Goal: Task Accomplishment & Management: Use online tool/utility

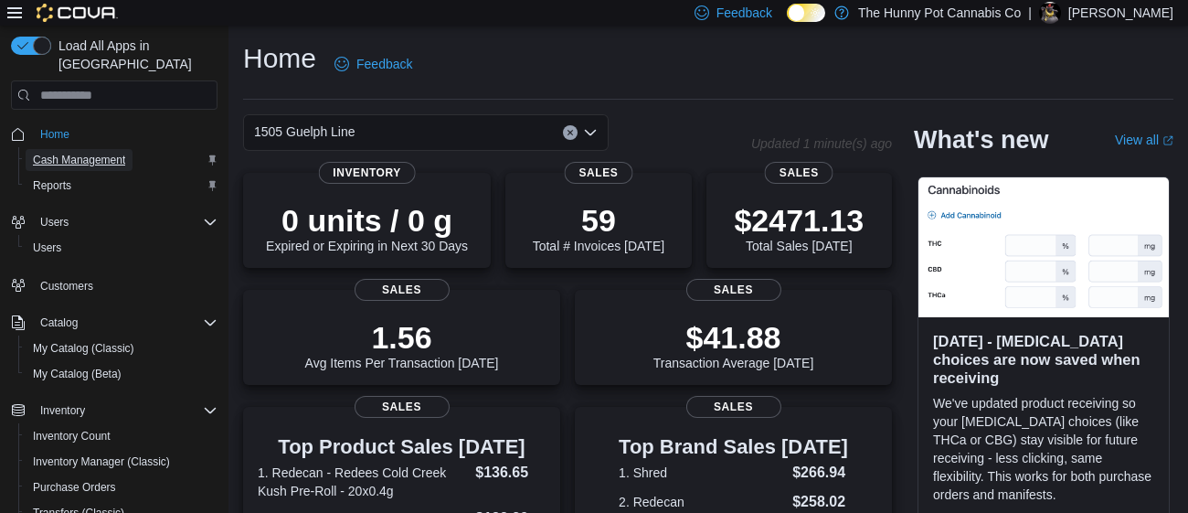
click at [121, 153] on span "Cash Management" at bounding box center [79, 160] width 92 height 15
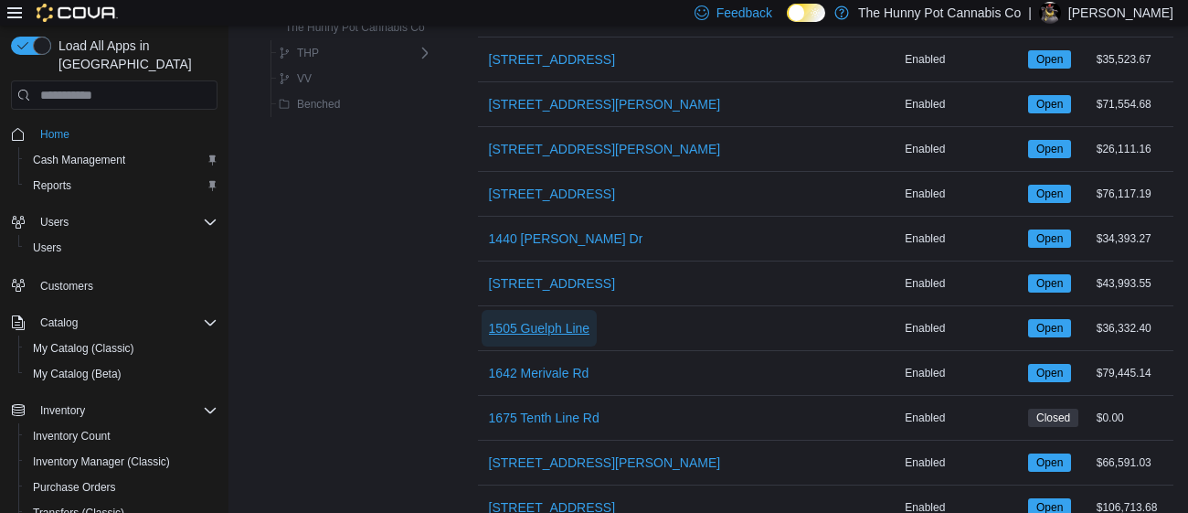
click at [531, 340] on span "1505 Guelph Line" at bounding box center [539, 328] width 101 height 37
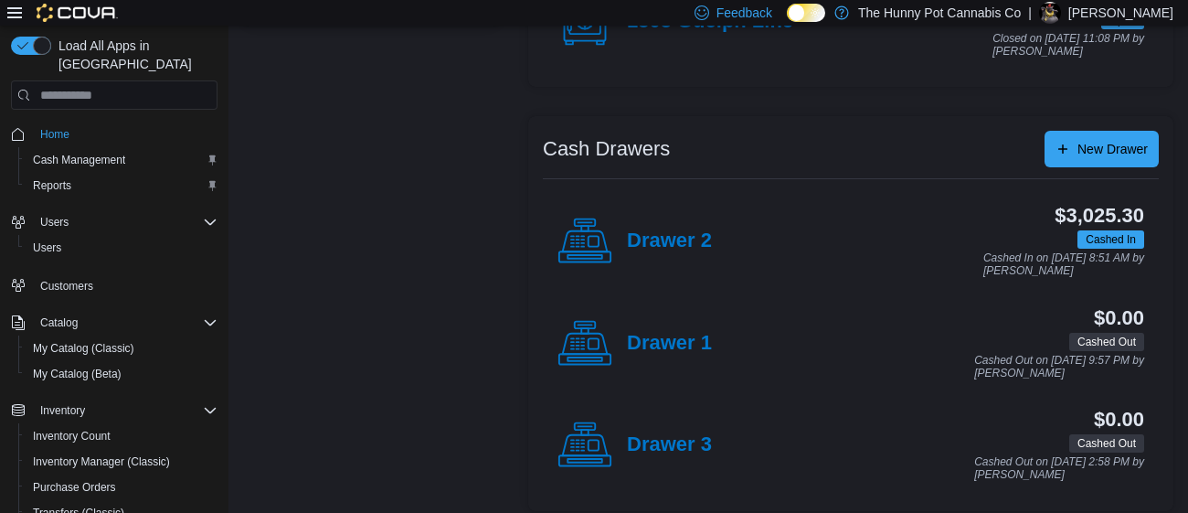
scroll to position [276, 0]
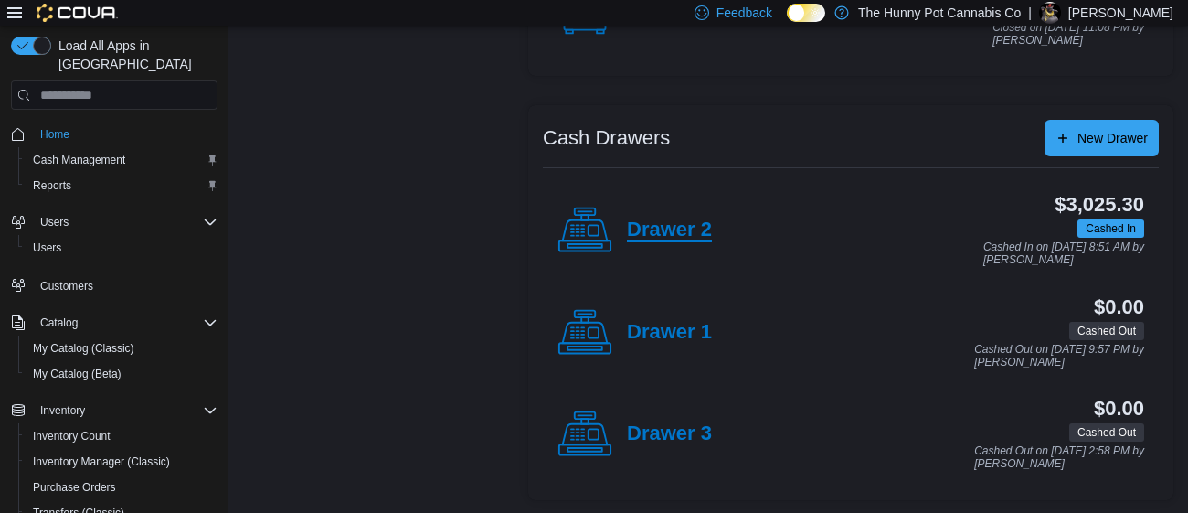
click at [637, 240] on h4 "Drawer 2" at bounding box center [669, 230] width 85 height 24
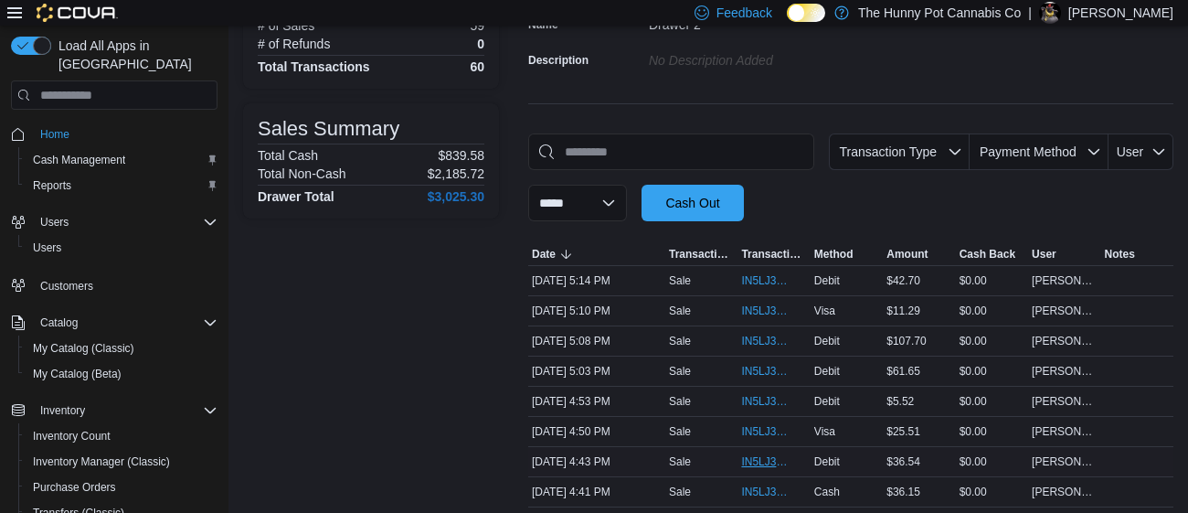
scroll to position [160, 0]
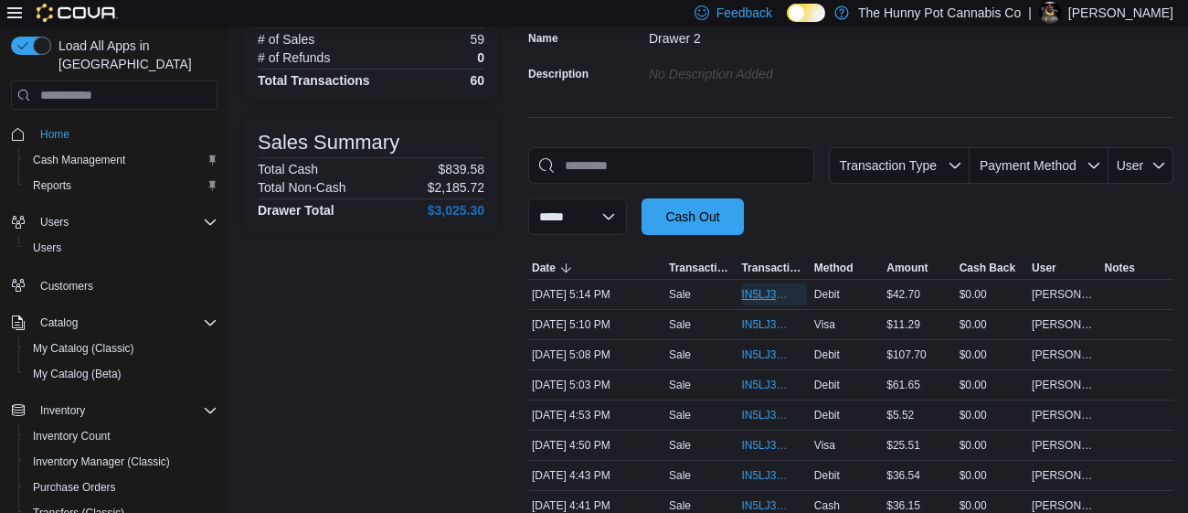
click at [751, 297] on span "IN5LJ3-5955606" at bounding box center [764, 294] width 47 height 15
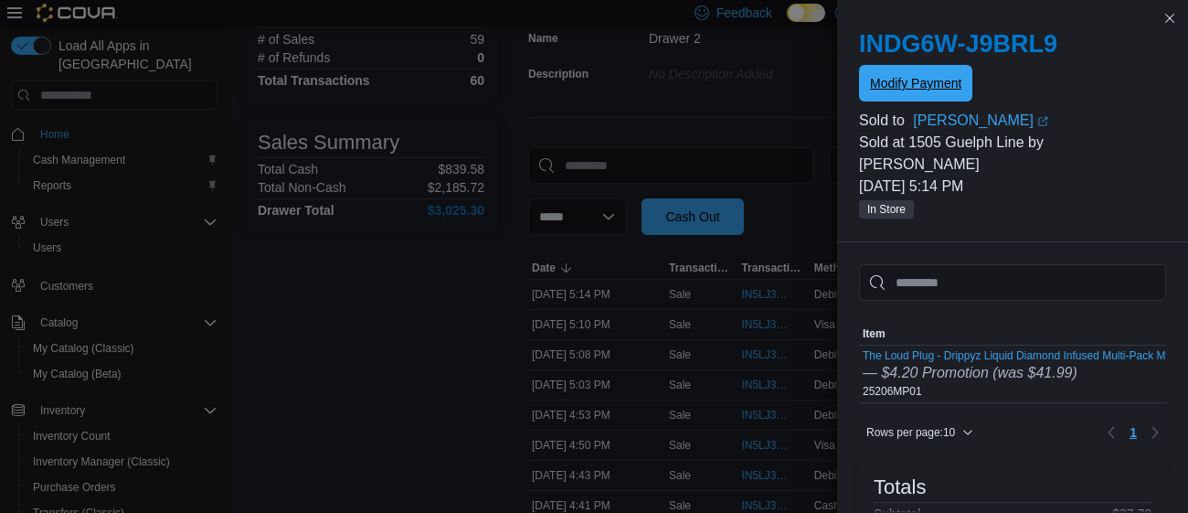
click at [918, 83] on span "Modify Payment" at bounding box center [915, 83] width 91 height 18
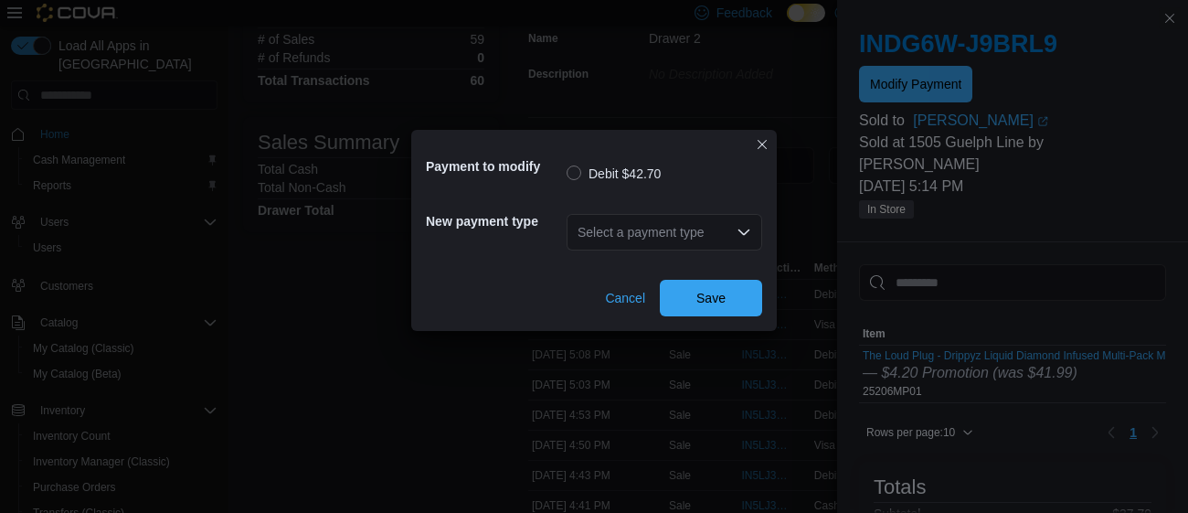
click at [716, 236] on div "Select a payment type" at bounding box center [665, 232] width 196 height 37
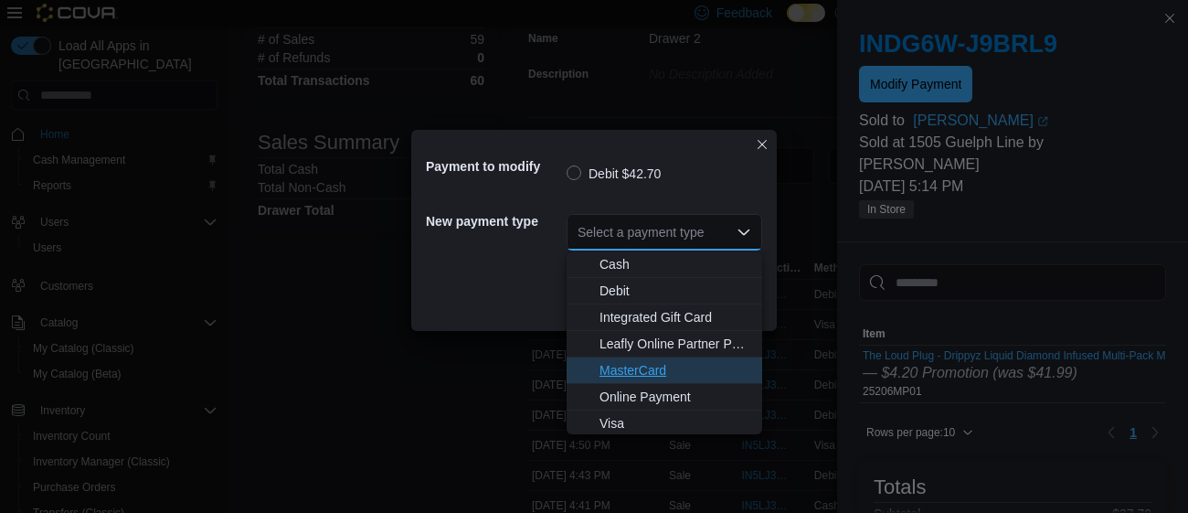
click at [632, 365] on span "MasterCard" at bounding box center [675, 370] width 152 height 18
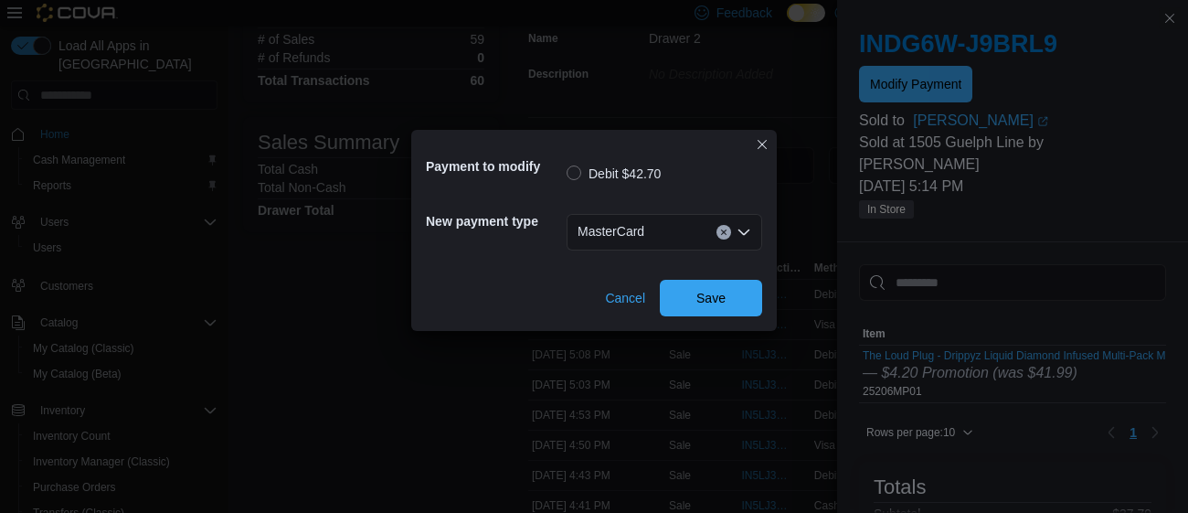
click at [698, 333] on div "Payment to modify Debit $42.70 New payment type MasterCard Combo box. Selected.…" at bounding box center [594, 256] width 1188 height 513
click at [724, 300] on span "Save" at bounding box center [710, 297] width 29 height 18
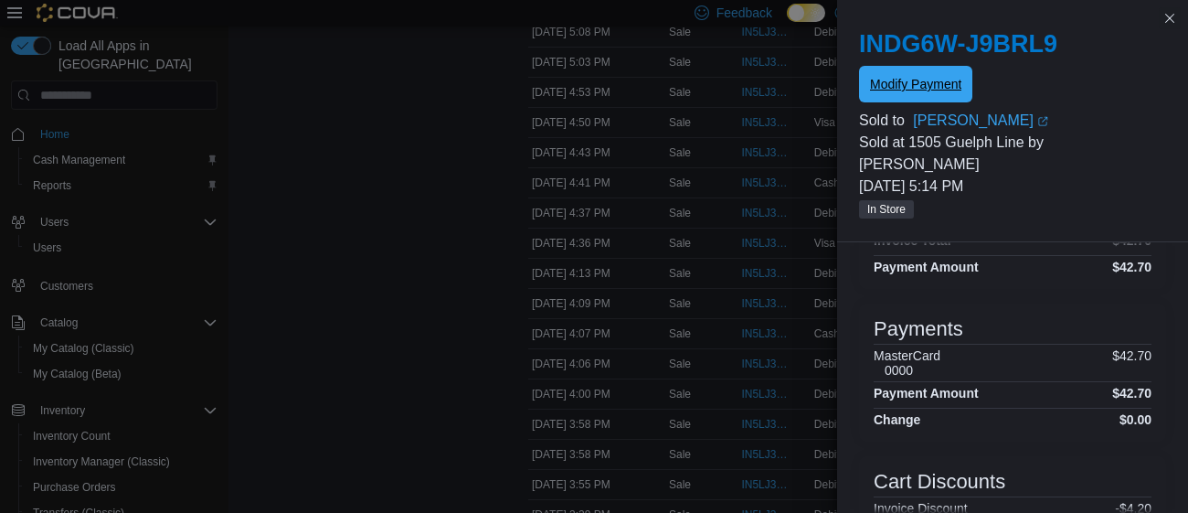
scroll to position [336, 0]
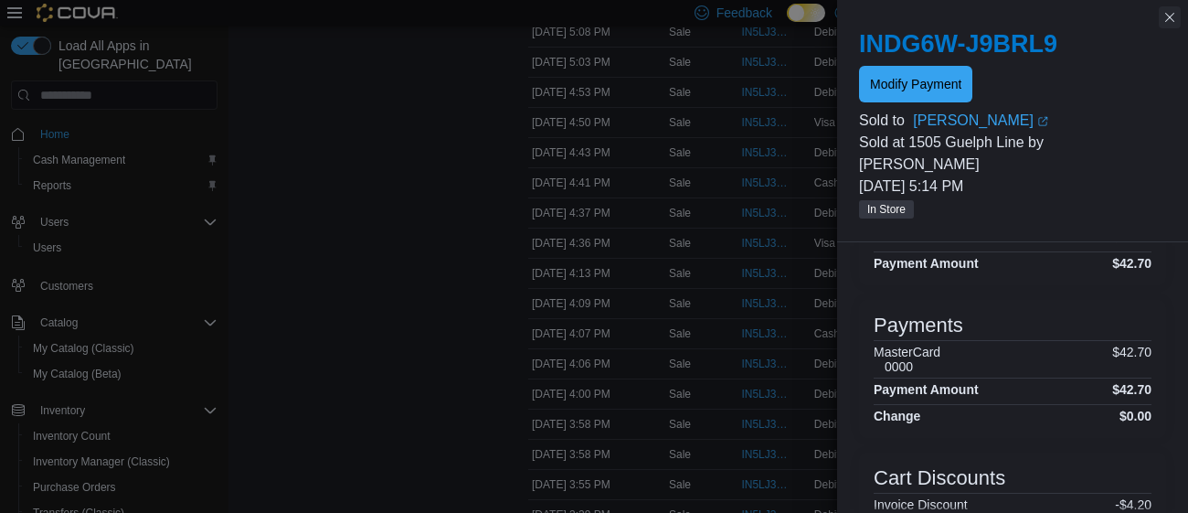
click at [1174, 27] on button "Close this dialog" at bounding box center [1170, 17] width 22 height 22
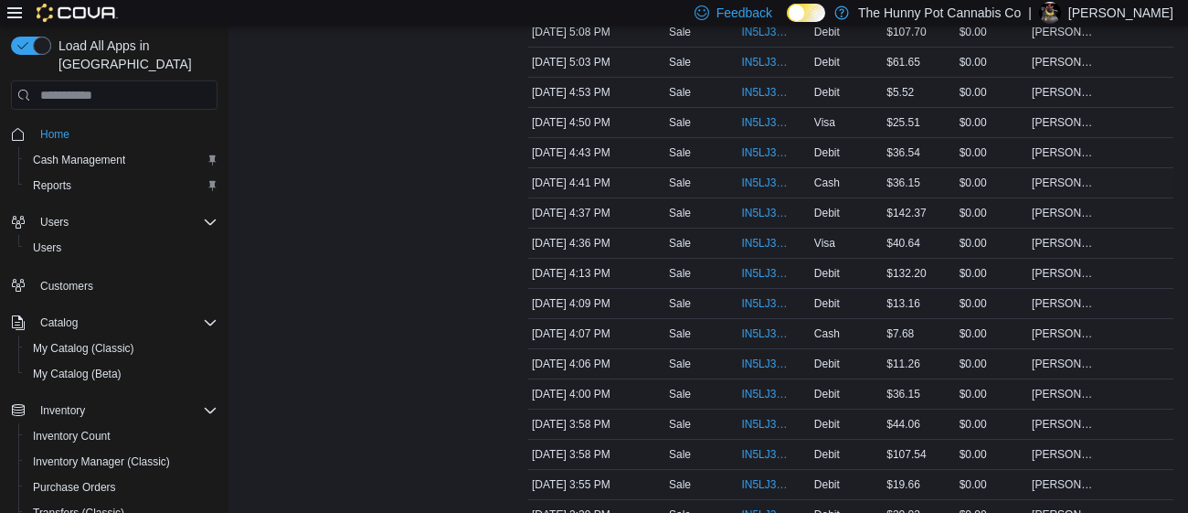
scroll to position [342, 0]
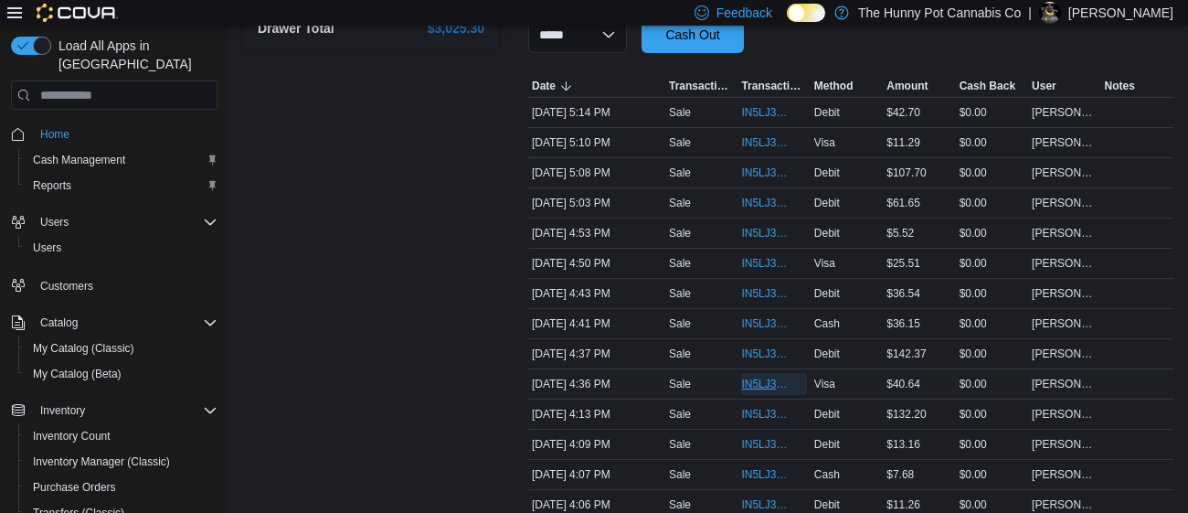
click at [750, 379] on span "IN5LJ3-5955234" at bounding box center [764, 384] width 47 height 15
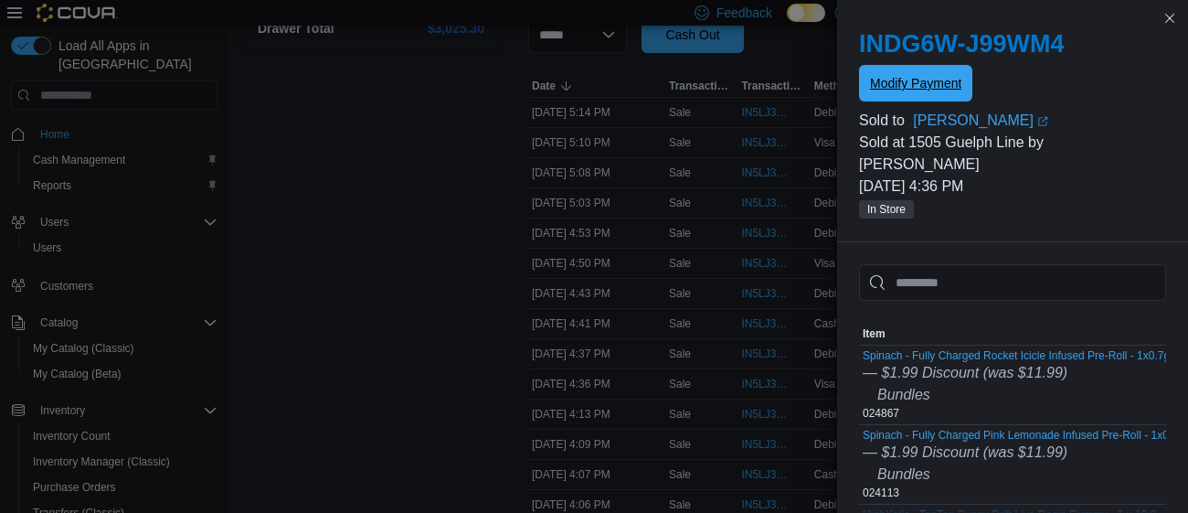
click at [917, 90] on span "Modify Payment" at bounding box center [915, 83] width 91 height 18
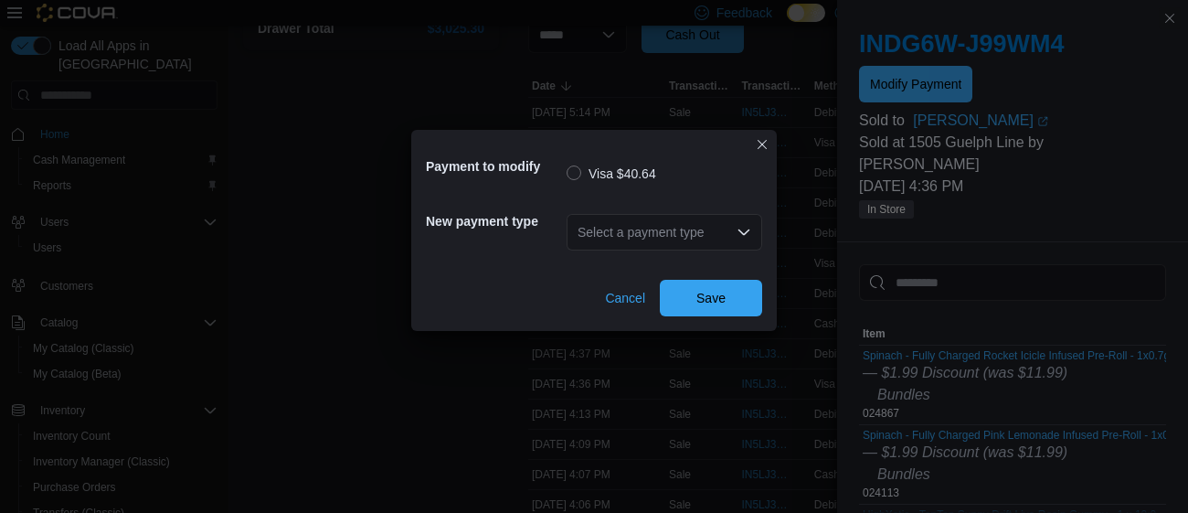
click at [723, 217] on div "Select a payment type" at bounding box center [665, 232] width 196 height 37
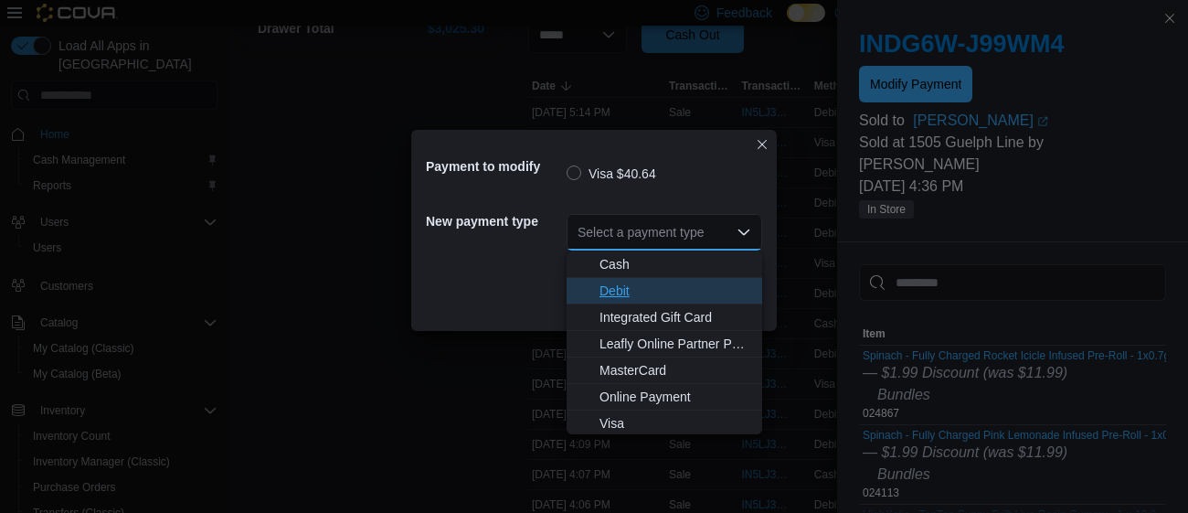
click at [634, 284] on span "Debit" at bounding box center [675, 290] width 152 height 18
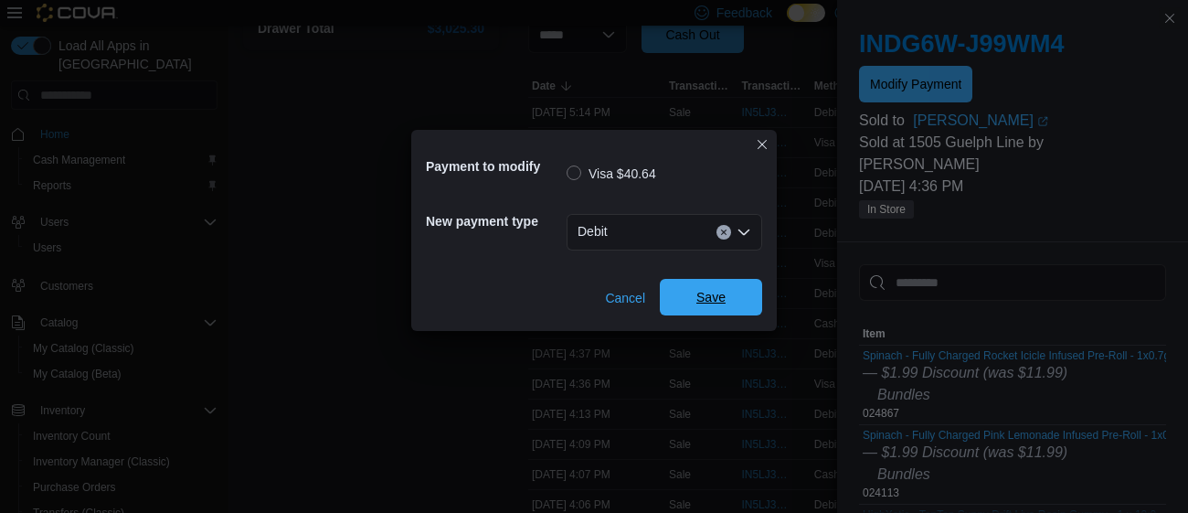
click at [704, 287] on span "Save" at bounding box center [711, 297] width 80 height 37
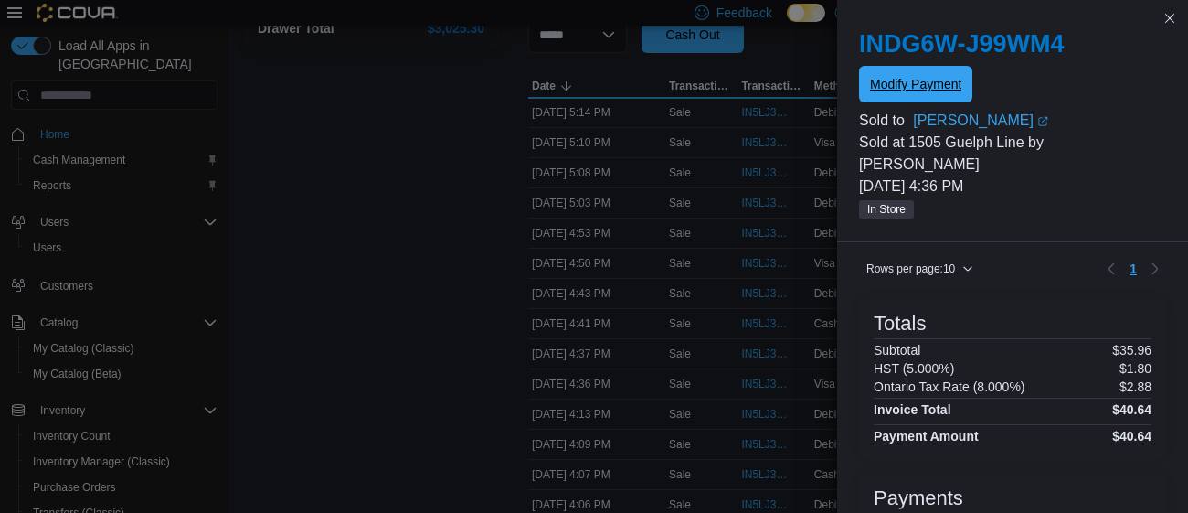
scroll to position [322, 0]
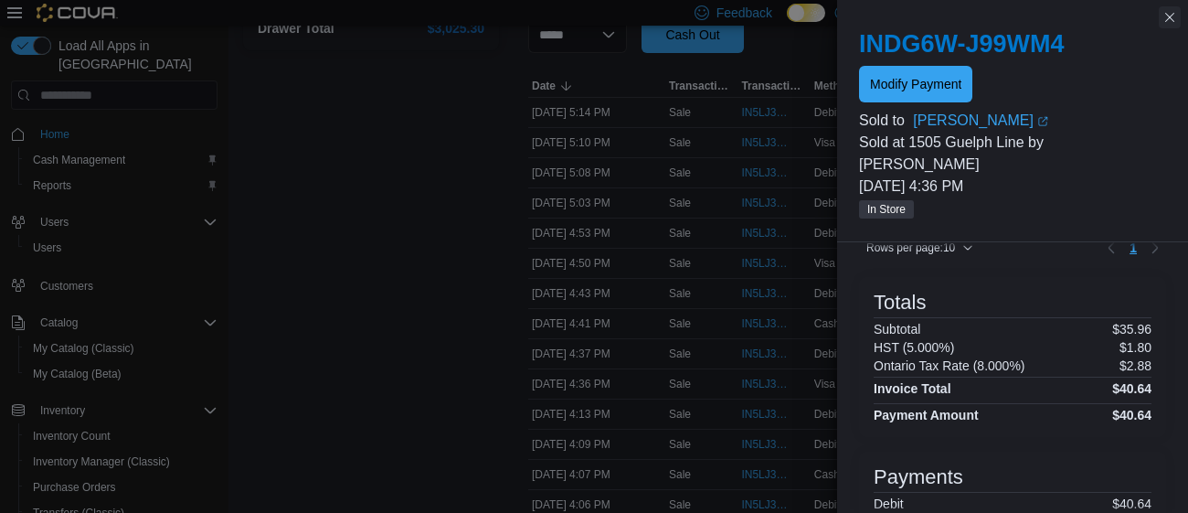
click at [1172, 22] on button "Close this dialog" at bounding box center [1170, 17] width 22 height 22
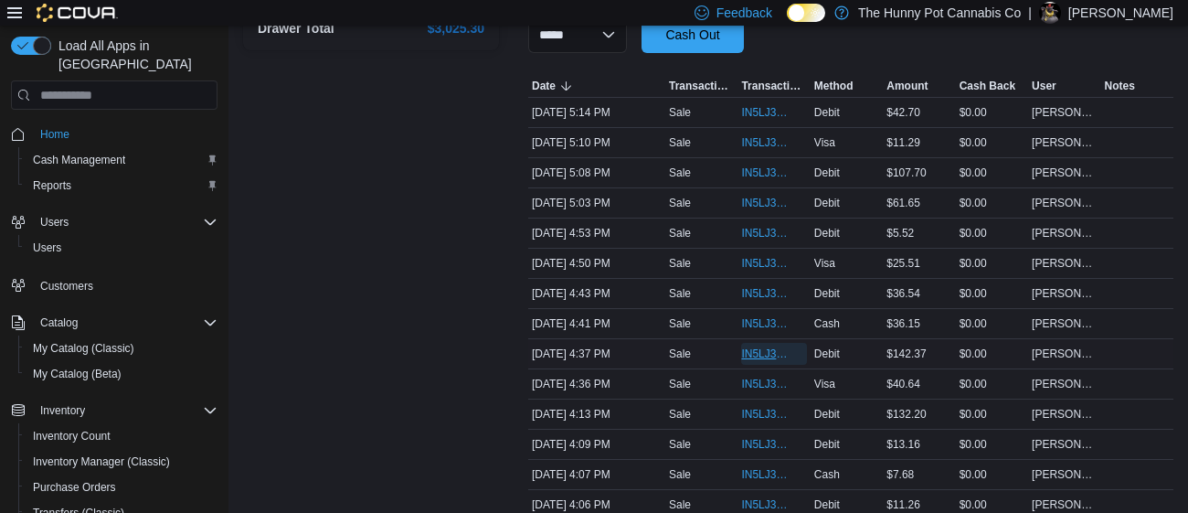
click at [756, 354] on span "IN5LJ3-5955241" at bounding box center [764, 353] width 47 height 15
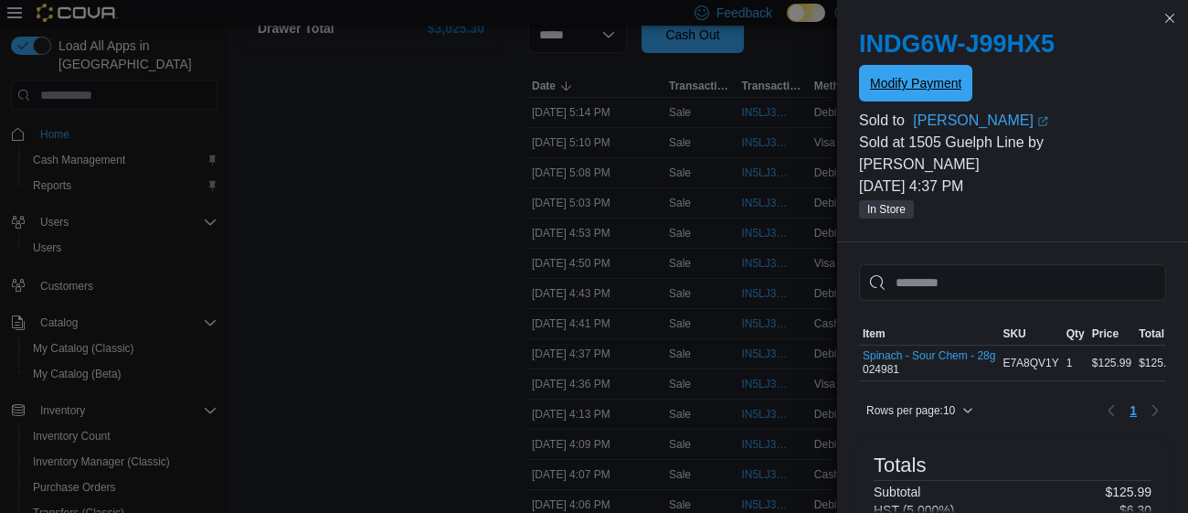
click at [908, 94] on span "Modify Payment" at bounding box center [915, 83] width 91 height 37
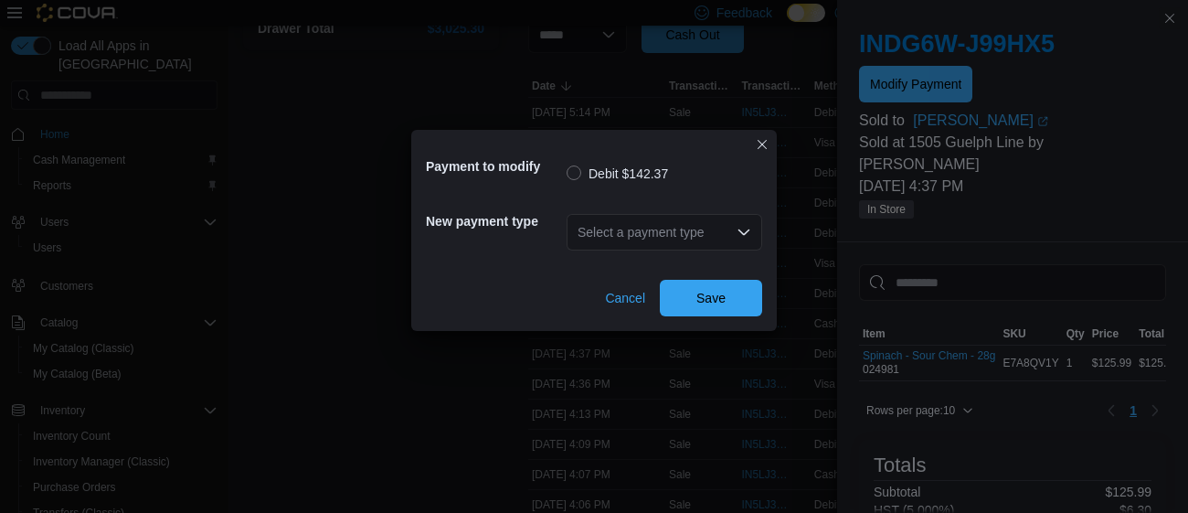
click at [633, 223] on div "Select a payment type" at bounding box center [665, 232] width 196 height 37
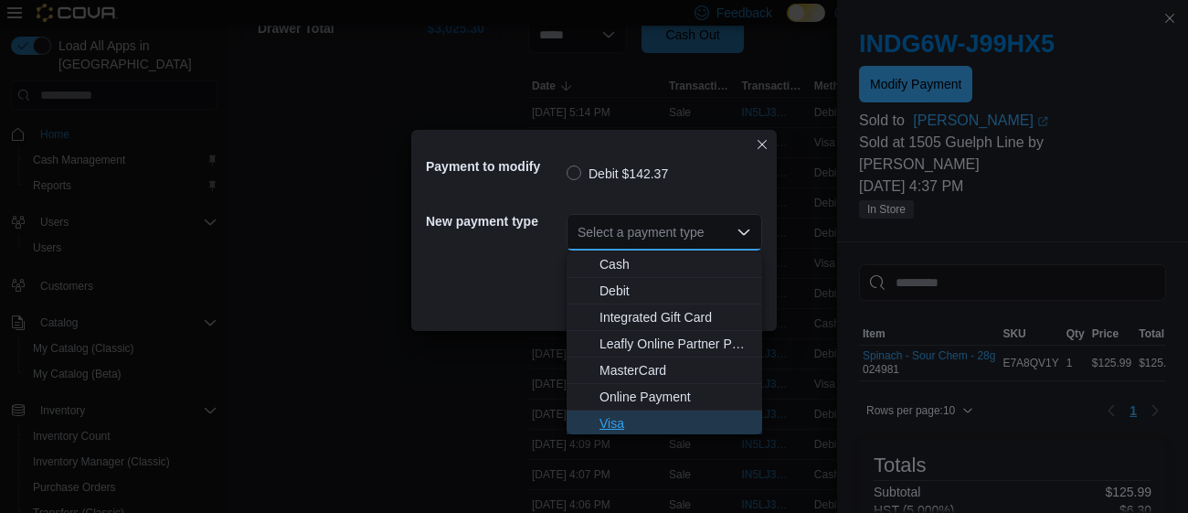
click at [600, 423] on span "Visa" at bounding box center [675, 423] width 152 height 18
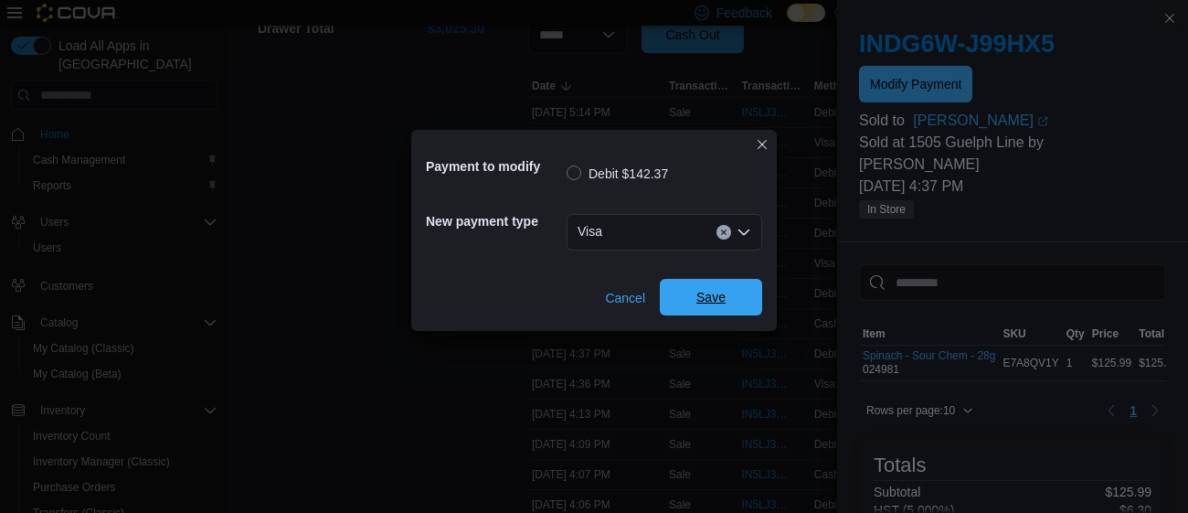
click at [733, 296] on span "Save" at bounding box center [711, 297] width 80 height 37
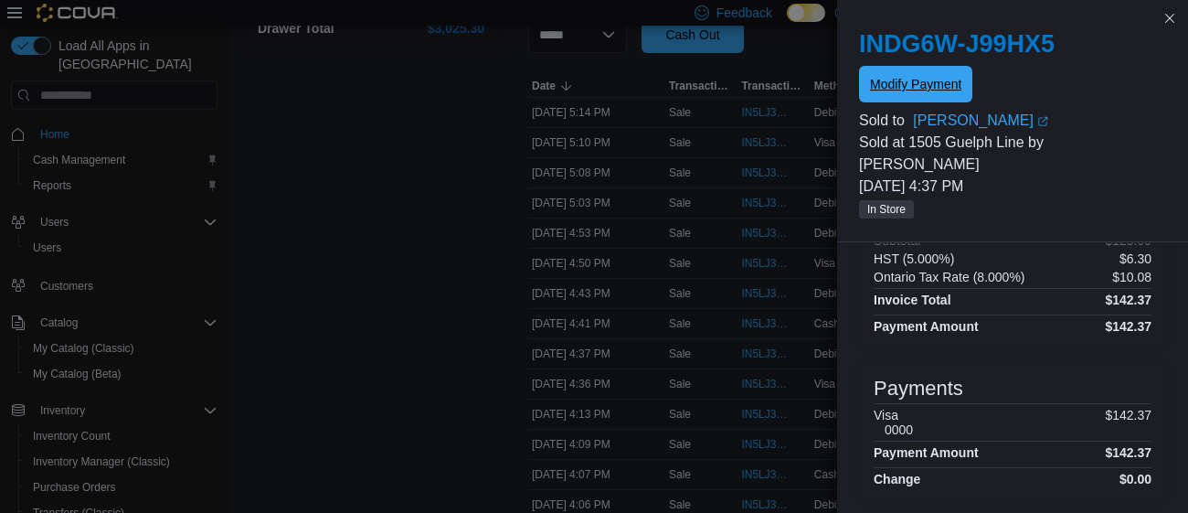
scroll to position [0, 0]
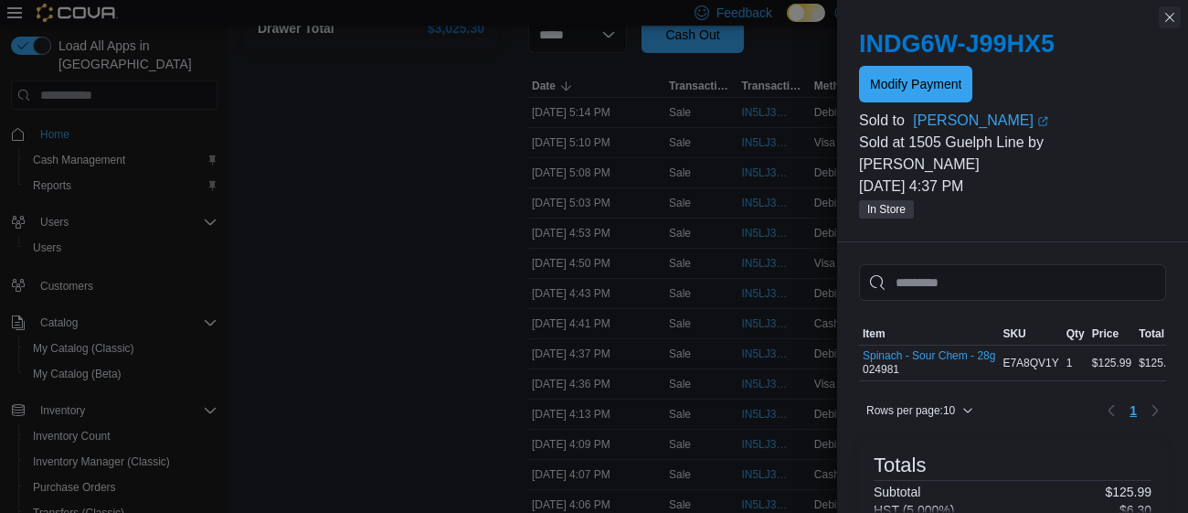
click at [1162, 16] on button "Close this dialog" at bounding box center [1170, 17] width 22 height 22
